Goal: Transaction & Acquisition: Register for event/course

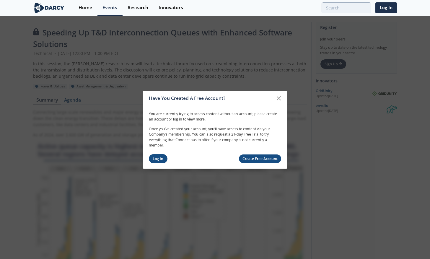
click at [157, 157] on link "Log In" at bounding box center [158, 158] width 19 height 9
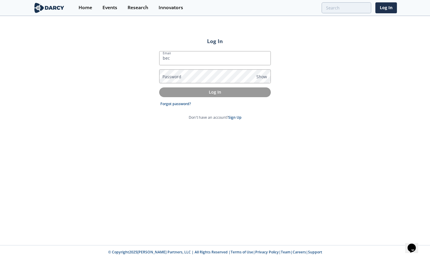
type input "[EMAIL_ADDRESS][DOMAIN_NAME]"
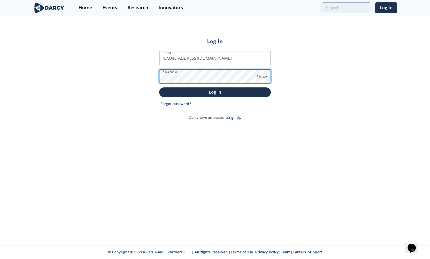
click at [159, 87] on button "Log In" at bounding box center [215, 92] width 112 height 10
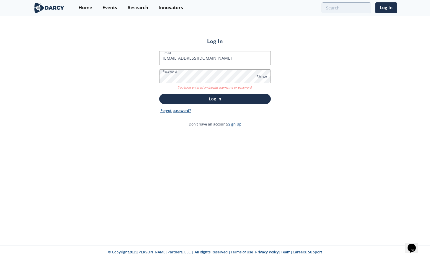
click at [178, 110] on link "Forgot password?" at bounding box center [175, 110] width 31 height 5
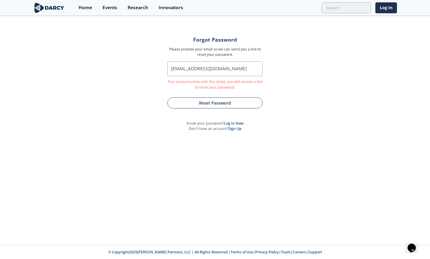
click at [198, 106] on button "Reset Password" at bounding box center [215, 102] width 95 height 11
click at [225, 100] on button "Reset Password" at bounding box center [215, 102] width 95 height 11
click at [213, 104] on button "Reset Password" at bounding box center [215, 102] width 95 height 11
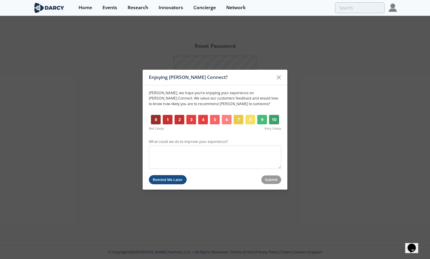
click at [170, 175] on button "Remind Me Later" at bounding box center [168, 179] width 38 height 9
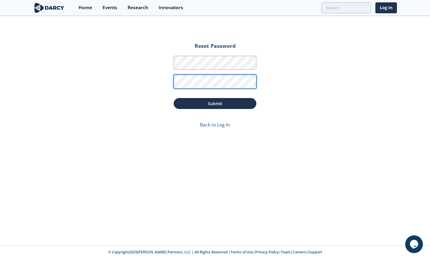
click at [174, 98] on button "Submit" at bounding box center [215, 103] width 83 height 11
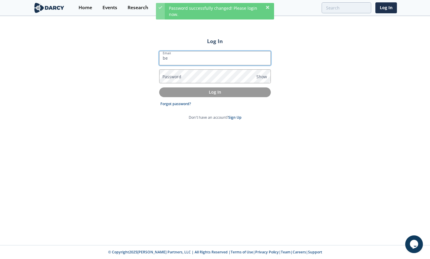
type input "[EMAIL_ADDRESS][DOMAIN_NAME]"
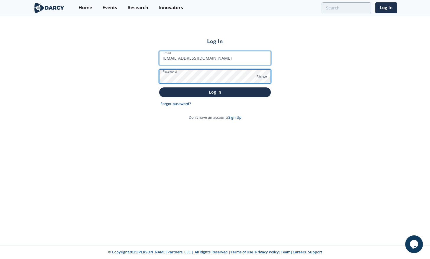
click at [159, 87] on button "Log In" at bounding box center [215, 92] width 112 height 10
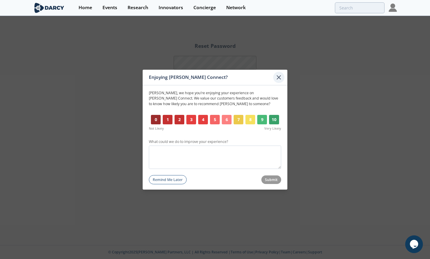
click at [277, 80] on icon at bounding box center [278, 77] width 7 height 7
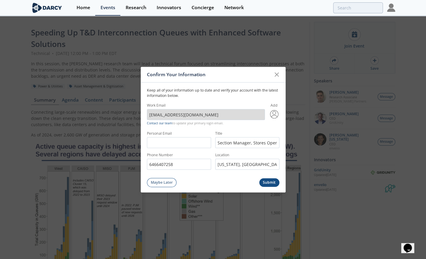
click at [268, 181] on button "Submit" at bounding box center [269, 182] width 20 height 9
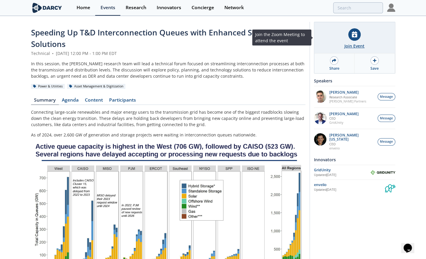
click at [348, 40] on div "Join Event" at bounding box center [354, 37] width 81 height 31
